Goal: Information Seeking & Learning: Stay updated

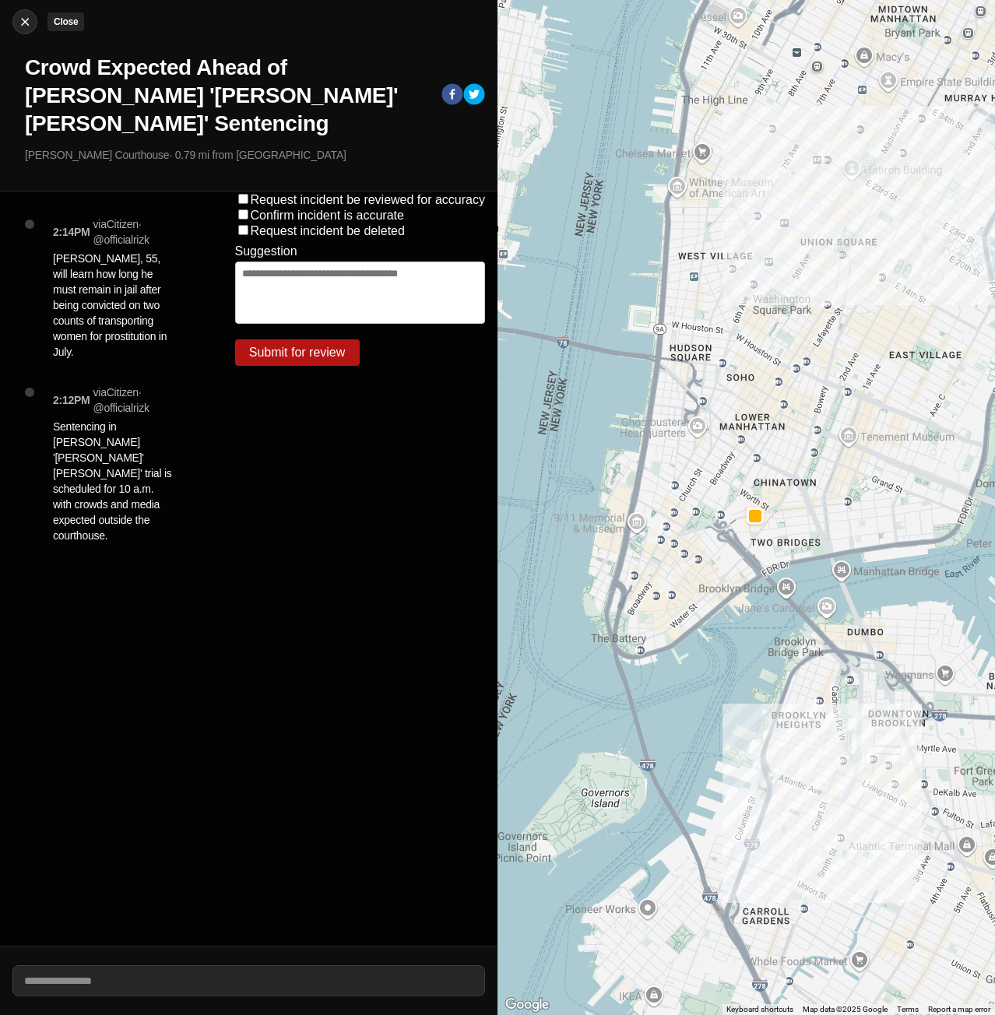
click at [17, 26] on img at bounding box center [25, 22] width 16 height 16
select select "*"
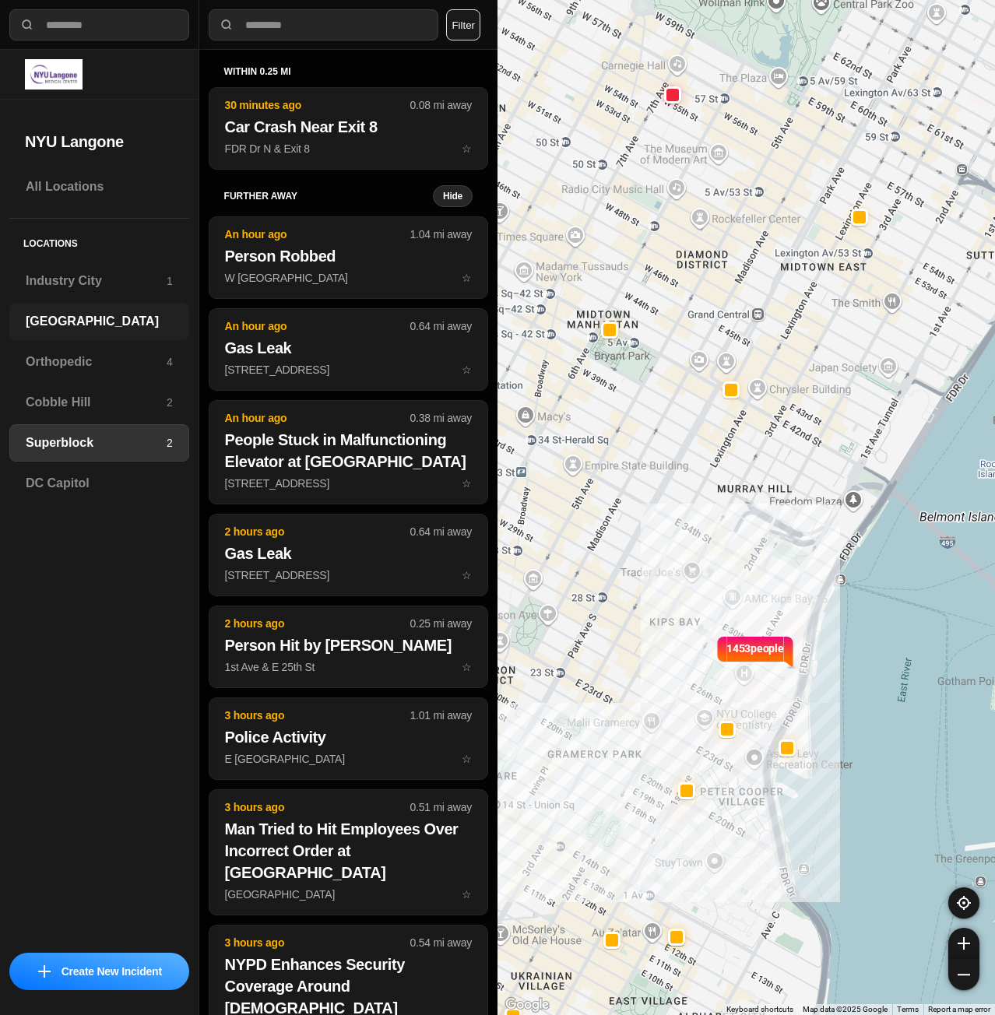
click at [76, 307] on div "[GEOGRAPHIC_DATA]" at bounding box center [99, 321] width 180 height 37
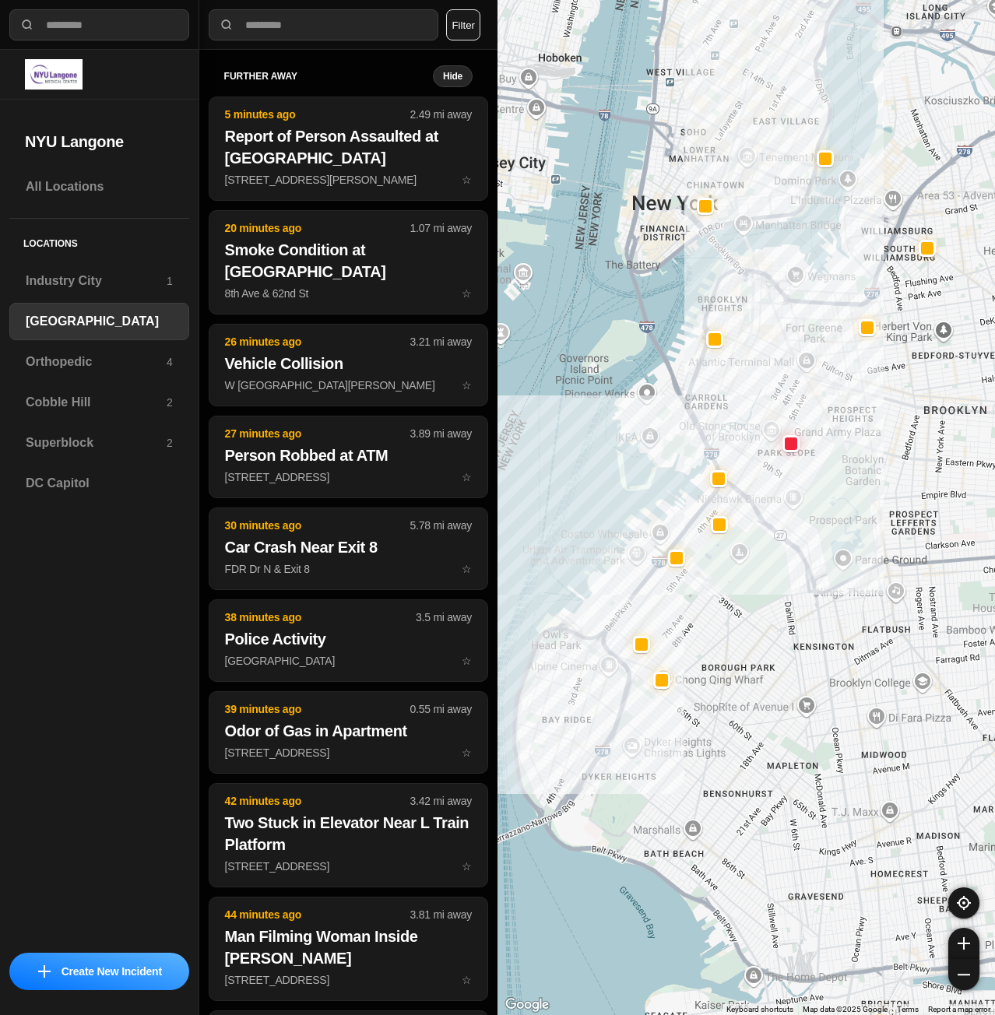
drag, startPoint x: 743, startPoint y: 347, endPoint x: 723, endPoint y: 478, distance: 132.2
click at [725, 480] on div at bounding box center [745, 507] width 497 height 1015
